Goal: Navigation & Orientation: Find specific page/section

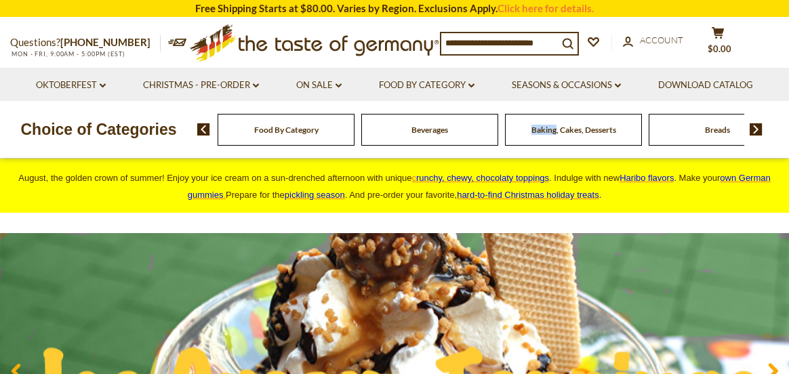
click at [757, 127] on img at bounding box center [756, 129] width 13 height 12
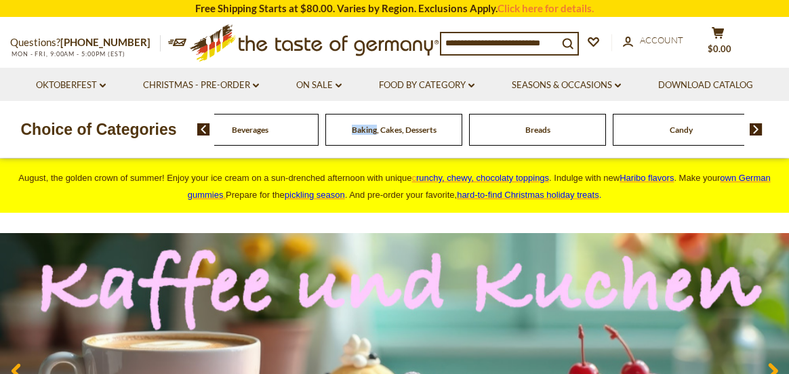
click at [757, 127] on img at bounding box center [756, 129] width 13 height 12
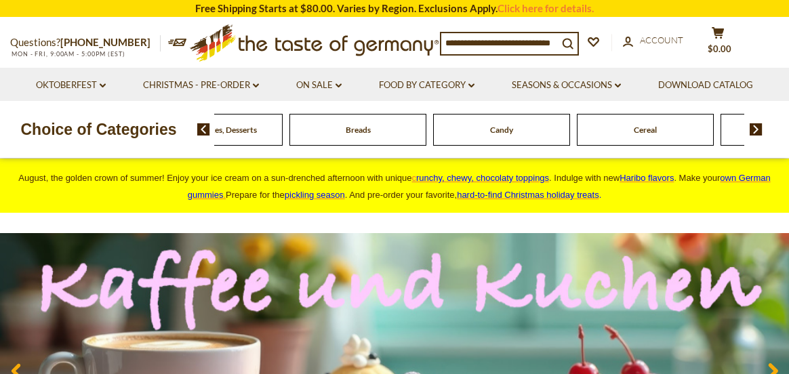
click at [757, 127] on img at bounding box center [756, 129] width 13 height 12
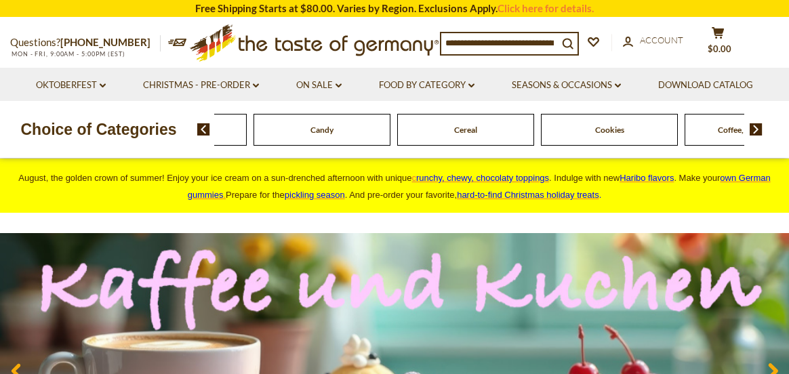
click at [757, 127] on img at bounding box center [756, 129] width 13 height 12
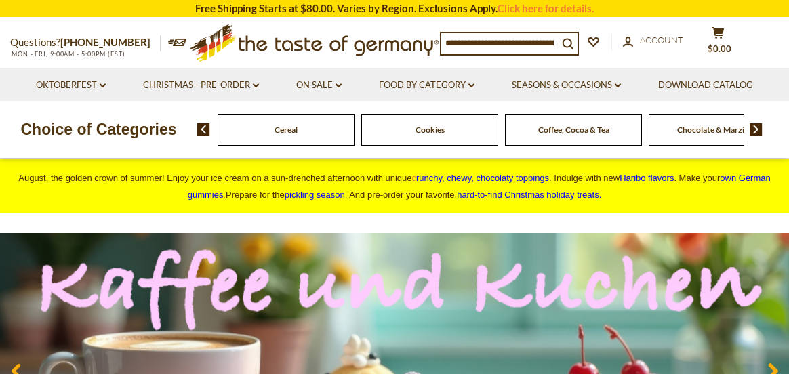
click at [757, 127] on img at bounding box center [756, 129] width 13 height 12
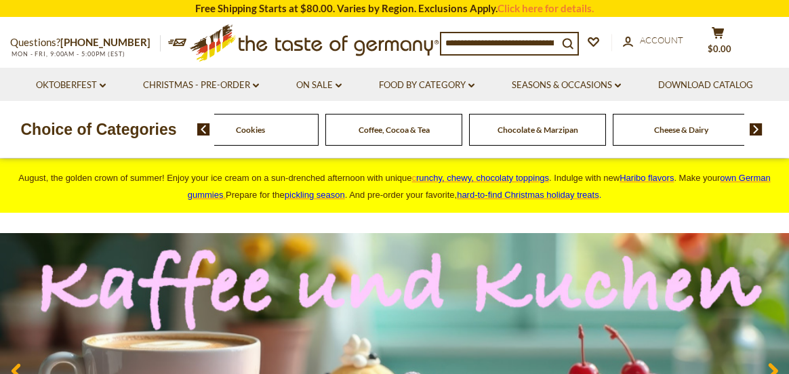
click at [757, 127] on img at bounding box center [756, 129] width 13 height 12
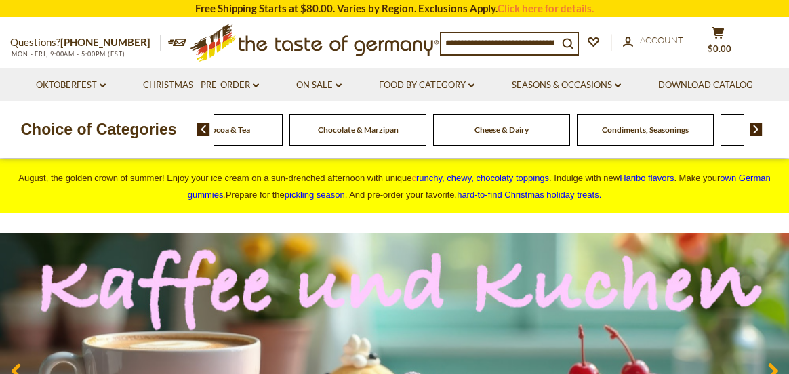
click at [757, 127] on img at bounding box center [756, 129] width 13 height 12
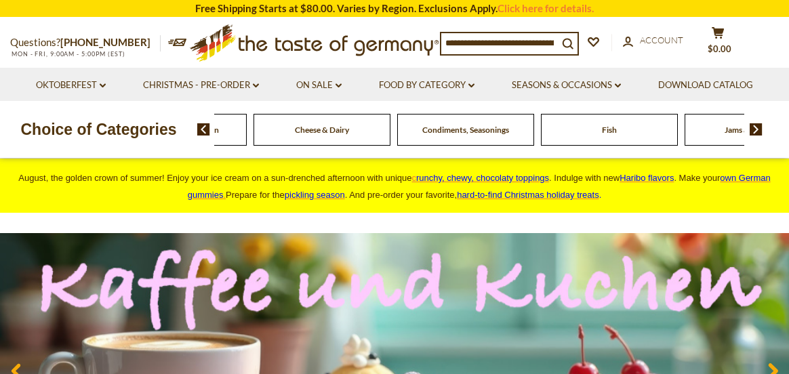
click at [757, 127] on img at bounding box center [756, 129] width 13 height 12
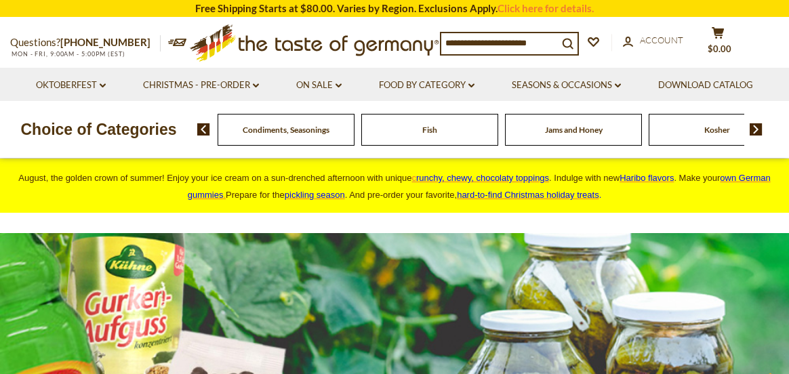
click at [757, 127] on img at bounding box center [756, 129] width 13 height 12
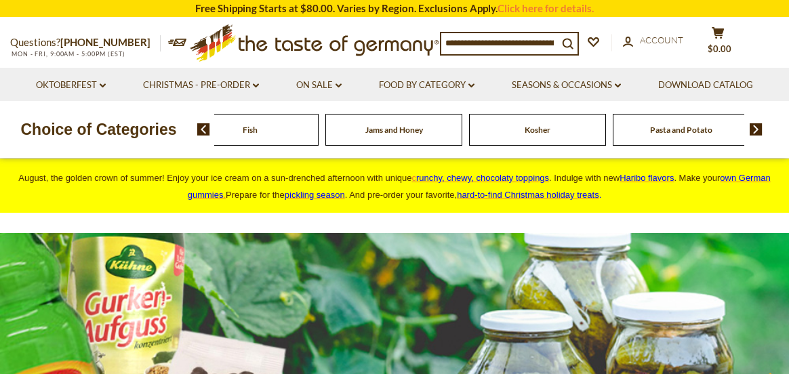
click at [757, 127] on img at bounding box center [756, 129] width 13 height 12
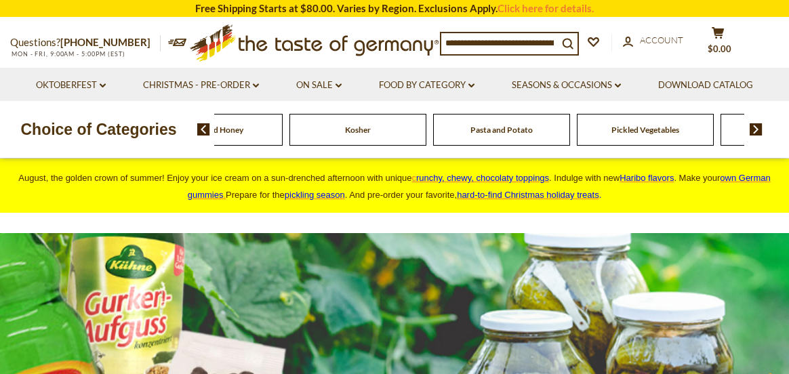
click at [757, 127] on img at bounding box center [756, 129] width 13 height 12
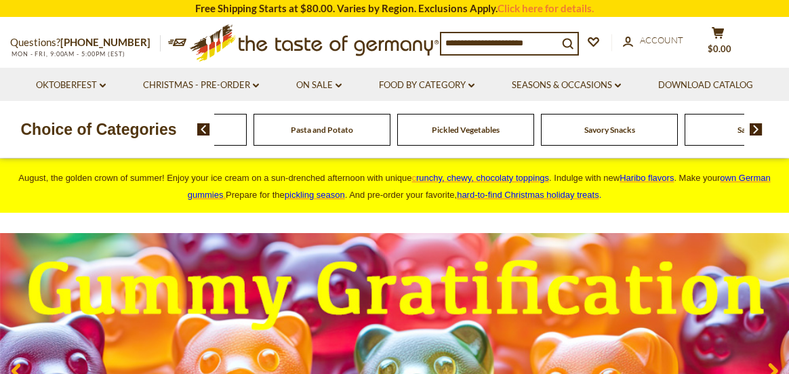
click at [757, 127] on img at bounding box center [756, 129] width 13 height 12
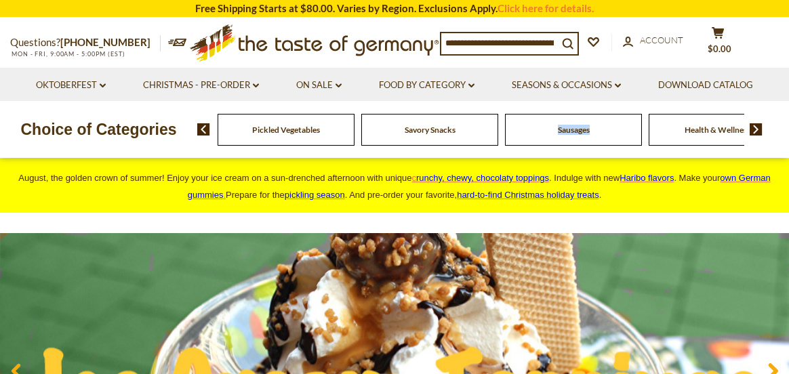
click at [578, 134] on span "Sausages" at bounding box center [574, 130] width 32 height 10
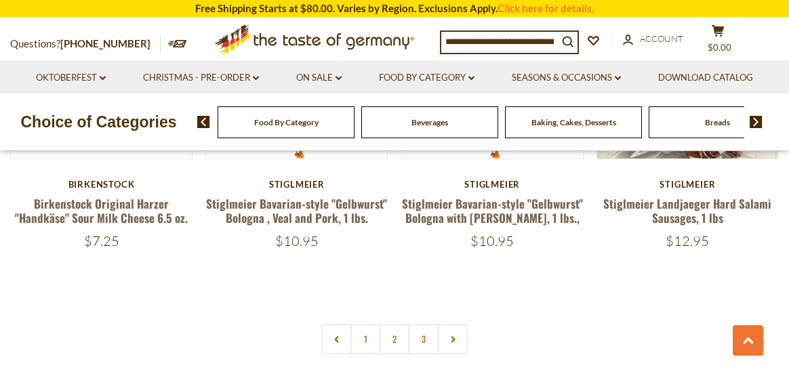
scroll to position [3187, 0]
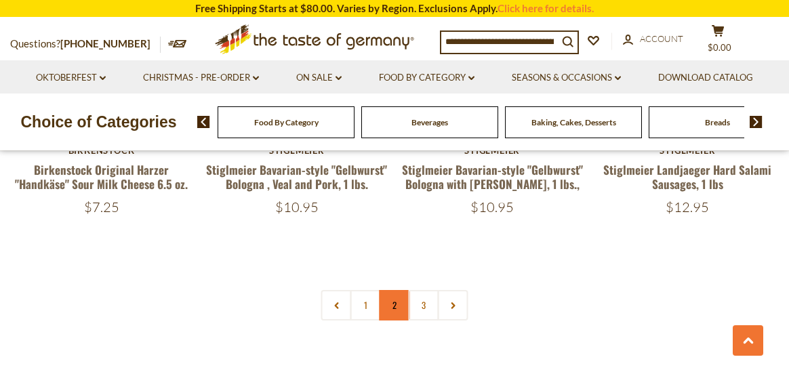
click at [396, 290] on link "2" at bounding box center [395, 305] width 31 height 31
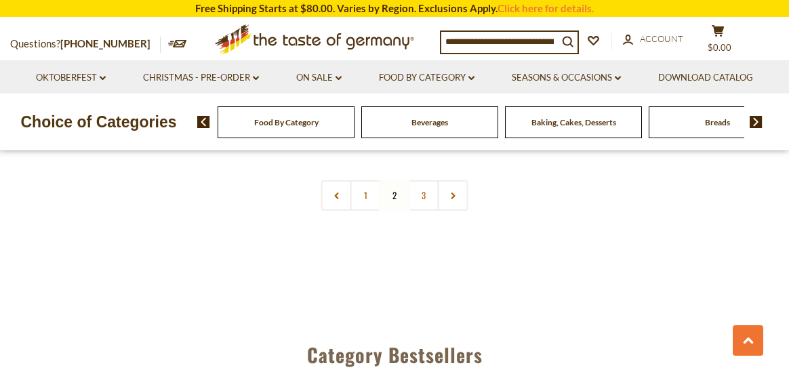
scroll to position [3224, 0]
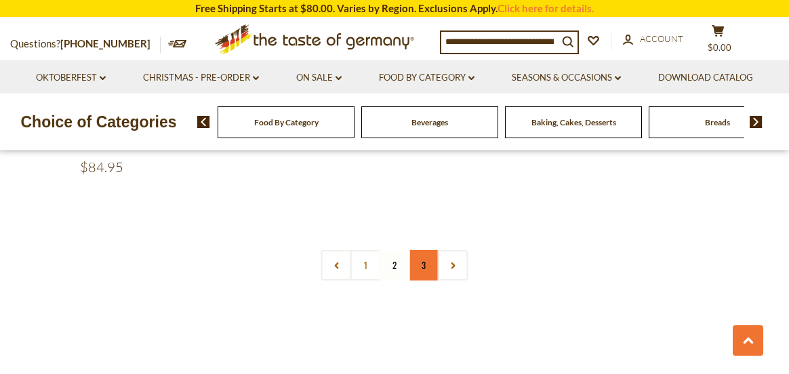
click at [425, 250] on link "3" at bounding box center [424, 265] width 31 height 31
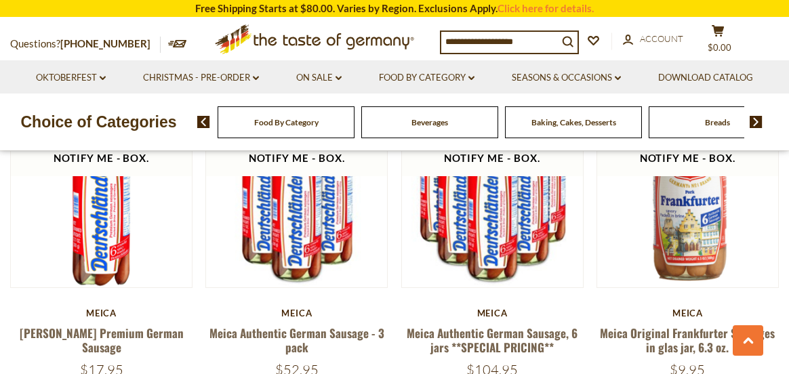
scroll to position [648, 0]
